Goal: Task Accomplishment & Management: Use online tool/utility

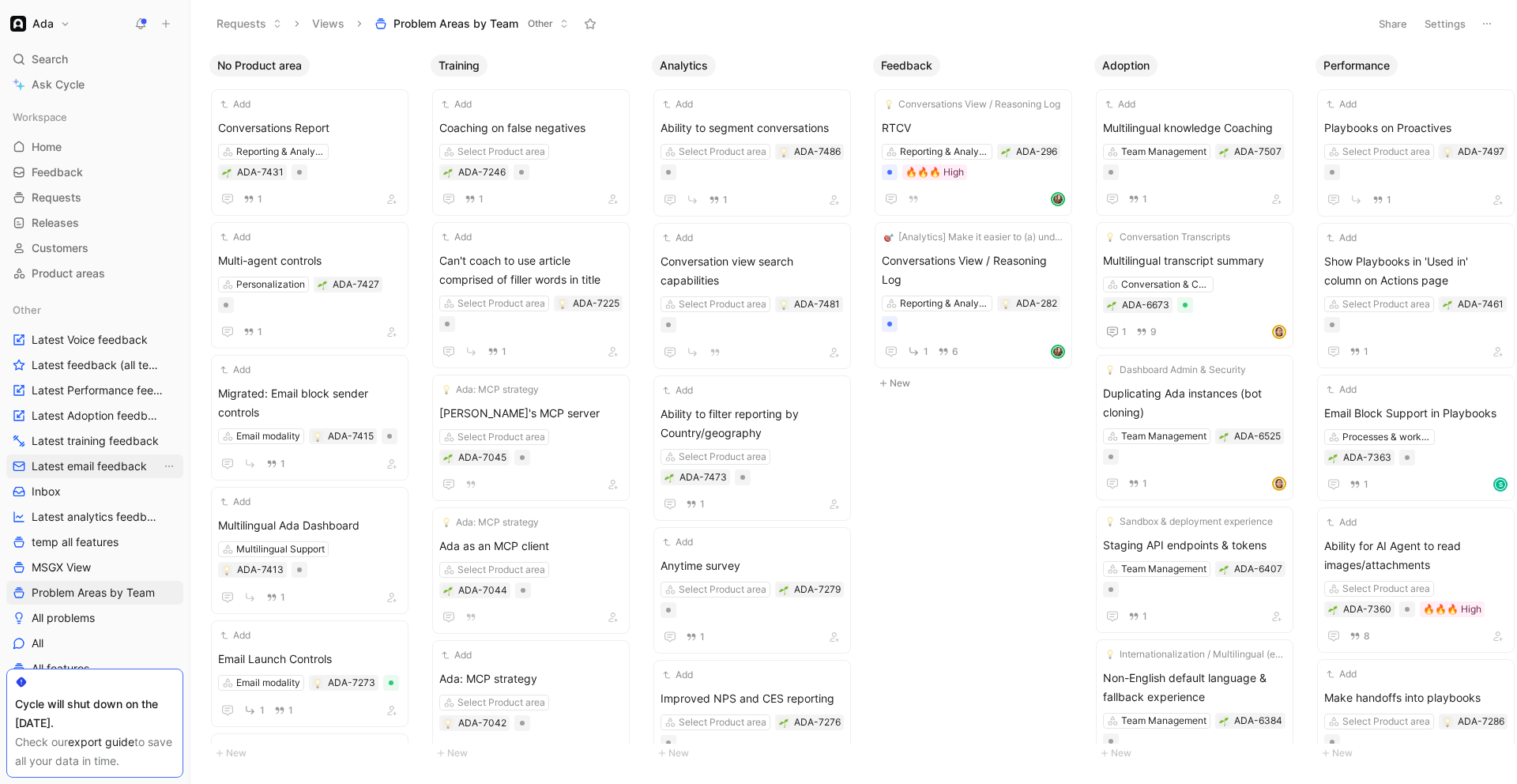
click at [102, 464] on span "Latest email feedback" at bounding box center [89, 467] width 115 height 16
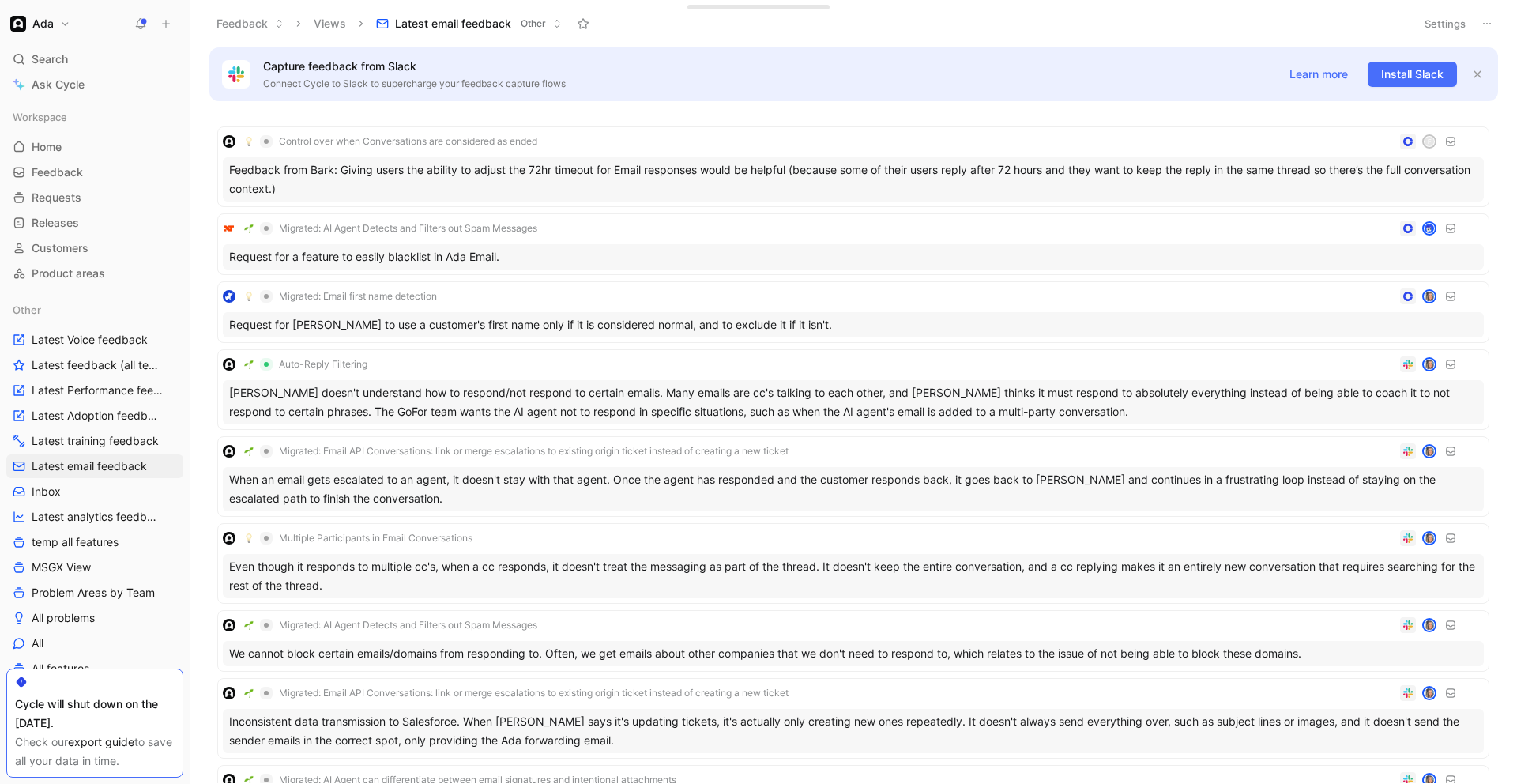
click at [1477, 15] on button at bounding box center [1486, 23] width 22 height 22
click at [1448, 80] on div "Export in CSV" at bounding box center [1431, 80] width 118 height 19
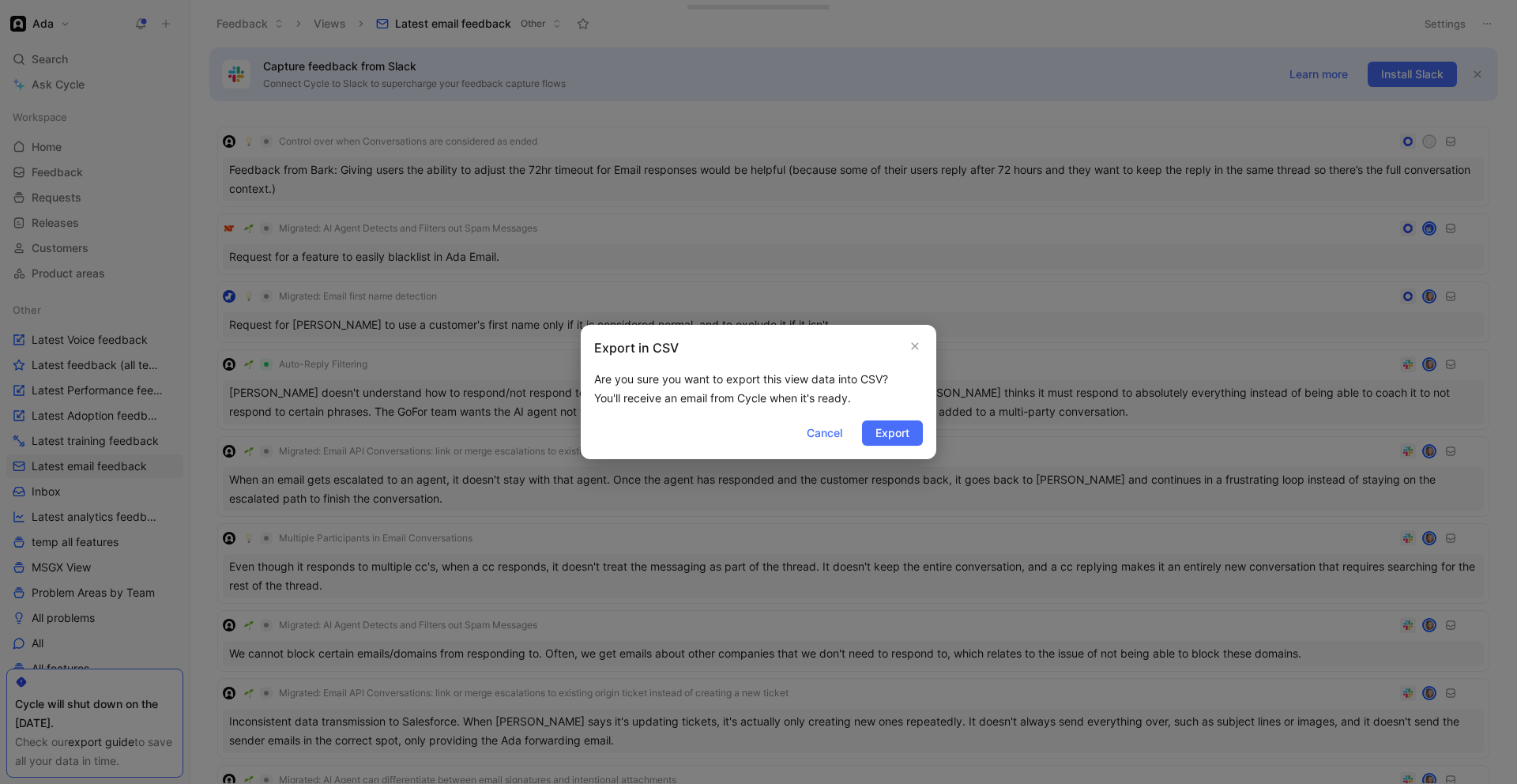
click at [925, 343] on div "Export in CSV Are you sure you want to export this view data into CSV? You'll r…" at bounding box center [758, 392] width 356 height 134
click at [917, 347] on icon "button" at bounding box center [915, 346] width 7 height 7
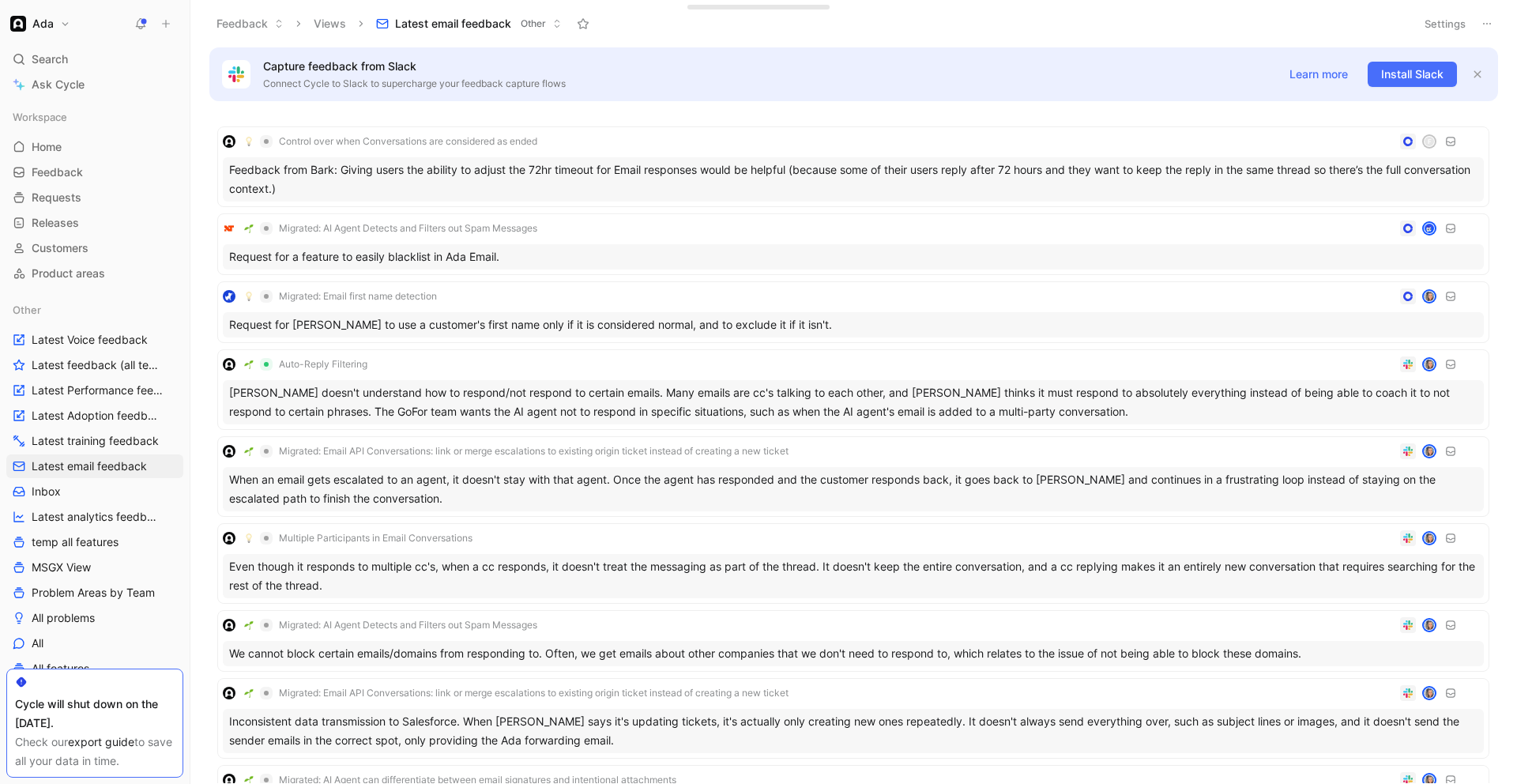
click at [1442, 24] on button "Settings" at bounding box center [1445, 23] width 55 height 22
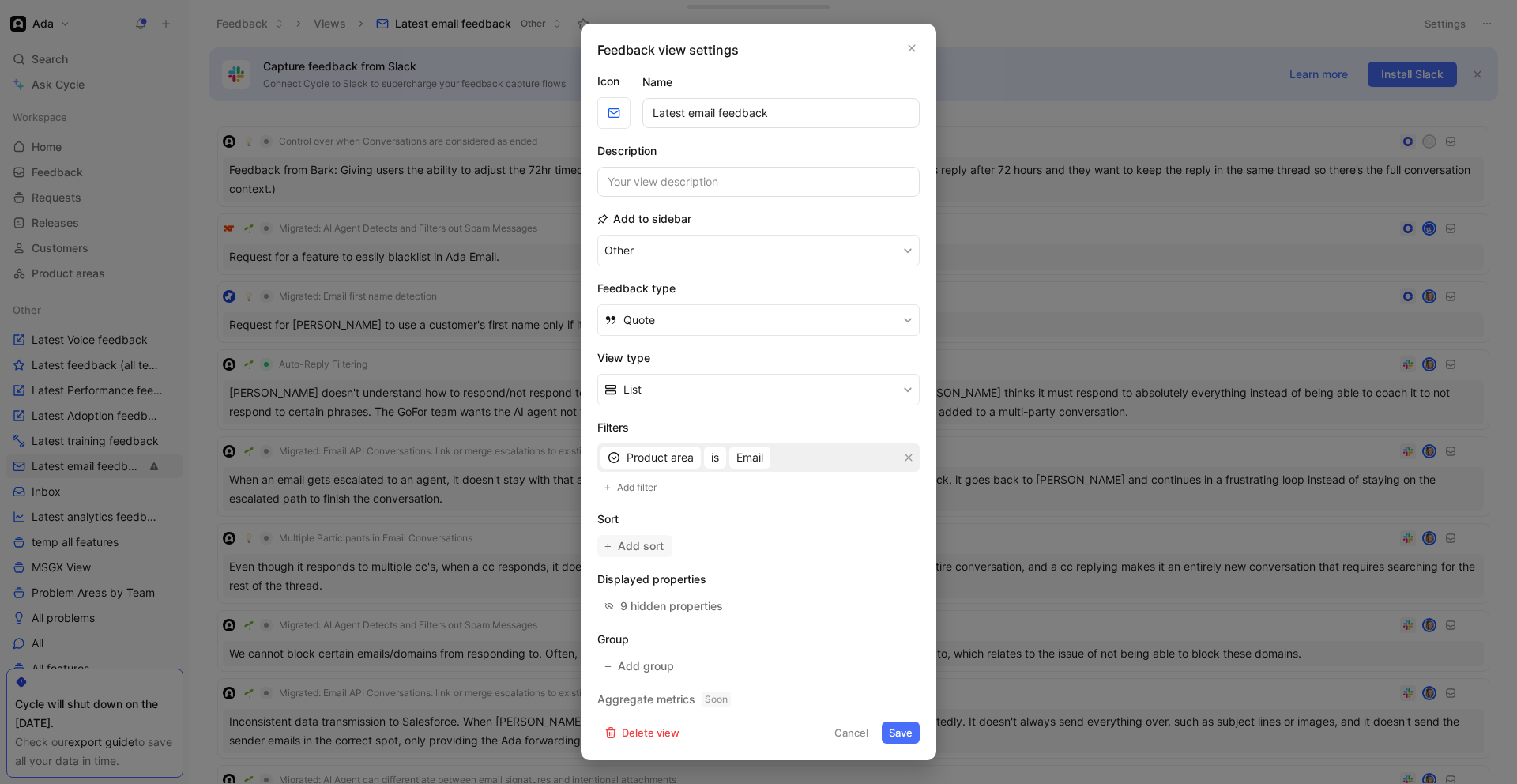
click at [646, 543] on span "Add sort" at bounding box center [641, 545] width 48 height 19
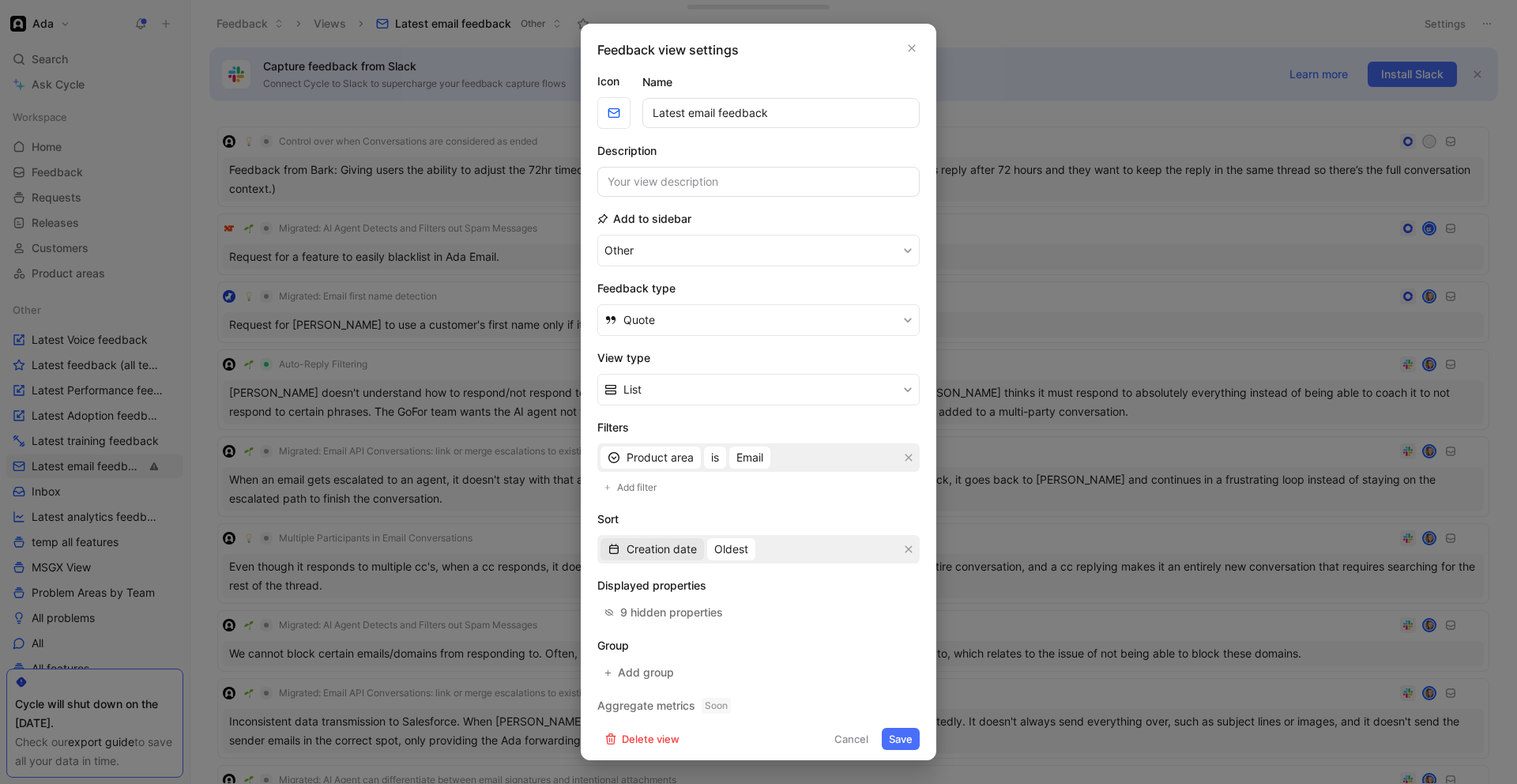
click at [645, 544] on span "Creation date" at bounding box center [662, 548] width 70 height 19
drag, startPoint x: 701, startPoint y: 552, endPoint x: 718, endPoint y: 551, distance: 17.0
click at [718, 551] on span "Oldest" at bounding box center [731, 548] width 34 height 19
click at [658, 552] on span "Creation date" at bounding box center [662, 548] width 70 height 19
drag, startPoint x: 1064, startPoint y: 449, endPoint x: 1087, endPoint y: 366, distance: 86.1
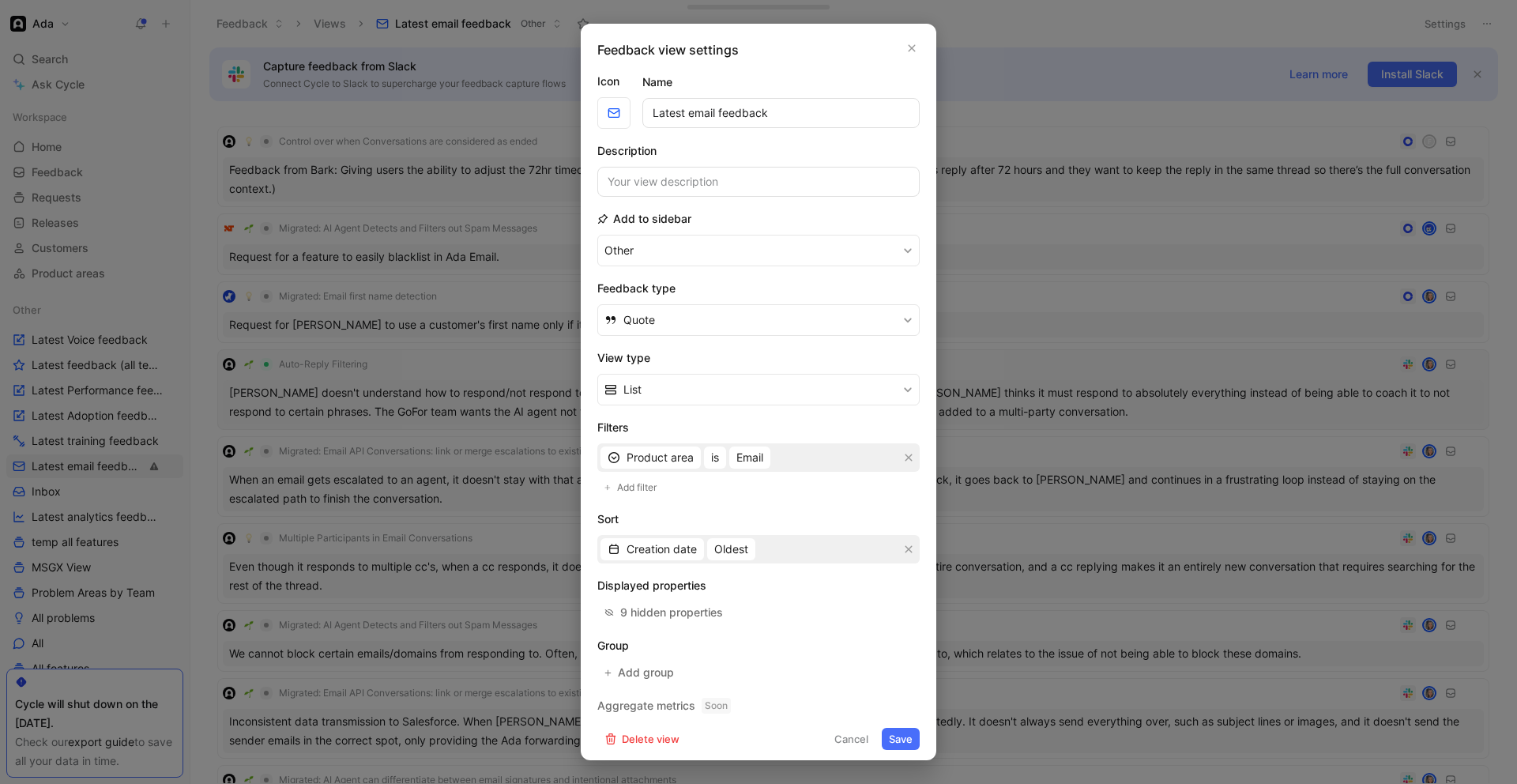
click at [1064, 449] on div at bounding box center [758, 392] width 1517 height 784
